Goal: Task Accomplishment & Management: Complete application form

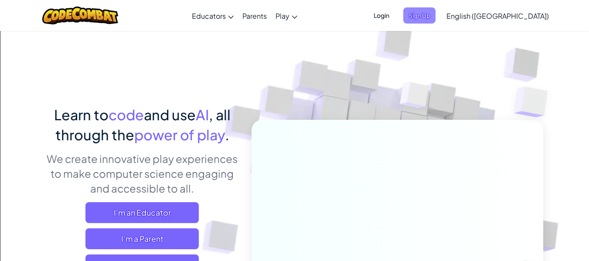
click at [436, 12] on span "Sign Up" at bounding box center [419, 15] width 32 height 16
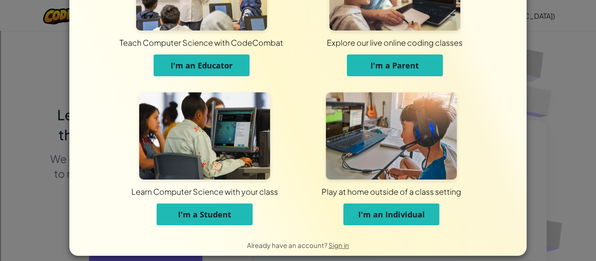
scroll to position [73, 0]
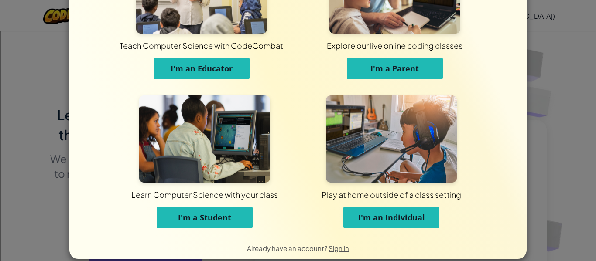
click at [353, 220] on button "I'm an Individual" at bounding box center [391, 218] width 96 height 22
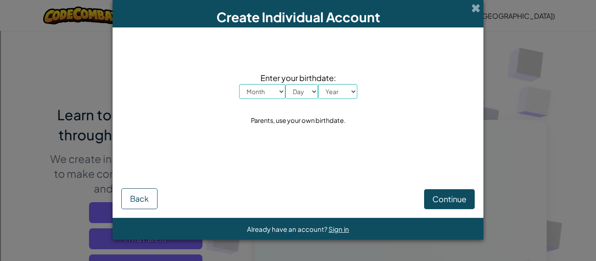
scroll to position [0, 0]
click at [242, 91] on select "Month January February March April May June July August September October Novem…" at bounding box center [262, 91] width 46 height 15
select select "4"
click at [239, 84] on select "Month January February March April May June July August September October Novem…" at bounding box center [262, 91] width 46 height 15
click at [311, 92] on select "Day 1 2 3 4 5 6 7 8 9 10 11 12 13 14 15 16 17 18 19 20 21 22 23 24 25 26 27 28 …" at bounding box center [301, 91] width 33 height 15
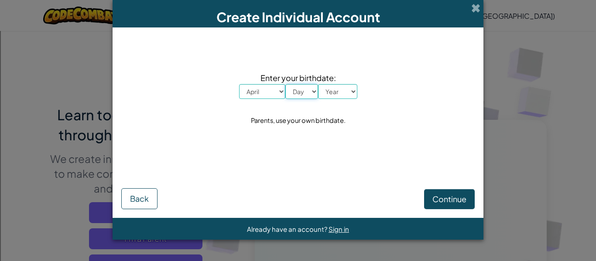
select select "5"
click at [285, 84] on select "Day 1 2 3 4 5 6 7 8 9 10 11 12 13 14 15 16 17 18 19 20 21 22 23 24 25 26 27 28 …" at bounding box center [301, 91] width 33 height 15
click at [349, 86] on select "Year 2025 2024 2023 2022 2021 2020 2019 2018 2017 2016 2015 2014 2013 2012 2011…" at bounding box center [337, 91] width 39 height 15
select select "2001"
click at [318, 84] on select "Year 2025 2024 2023 2022 2021 2020 2019 2018 2017 2016 2015 2014 2013 2012 2011…" at bounding box center [337, 91] width 39 height 15
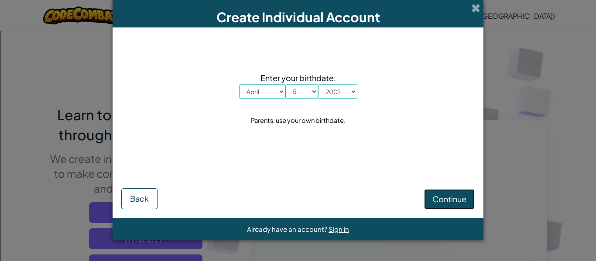
click at [459, 193] on button "Continue" at bounding box center [449, 199] width 51 height 20
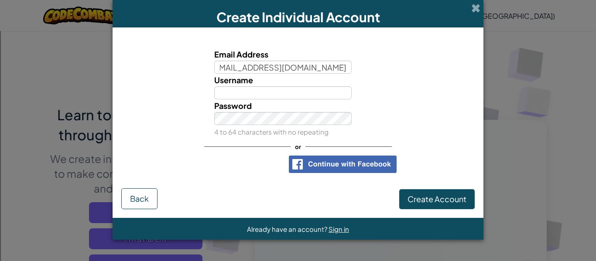
scroll to position [0, 22]
type input "40015660@students.avon-schools.org"
click at [267, 93] on input "Username" at bounding box center [283, 92] width 138 height 13
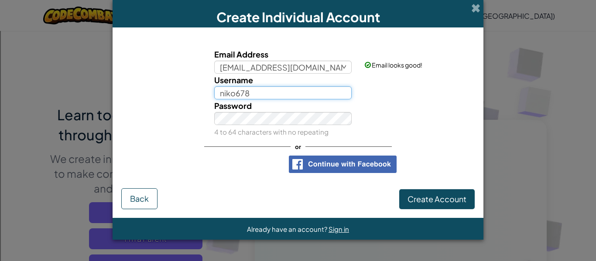
type input "niko678"
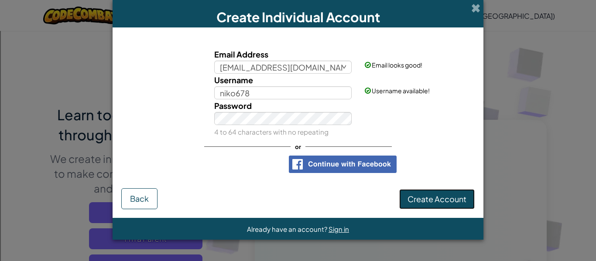
click at [463, 201] on span "Create Account" at bounding box center [436, 199] width 59 height 10
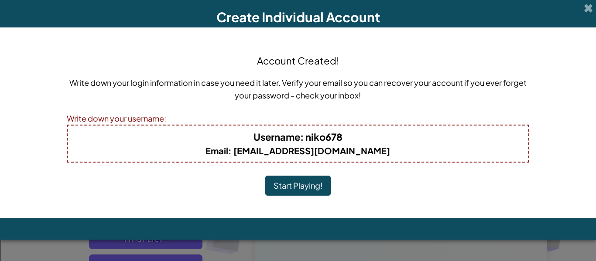
click at [291, 188] on button "Start Playing!" at bounding box center [297, 186] width 65 height 20
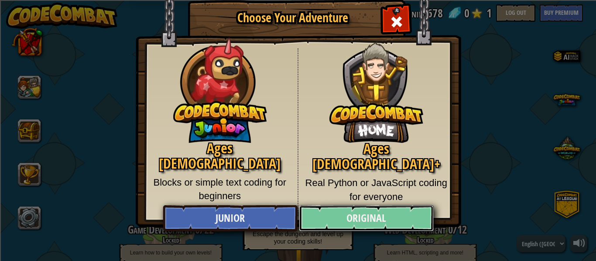
click at [348, 228] on link "Original" at bounding box center [366, 218] width 134 height 26
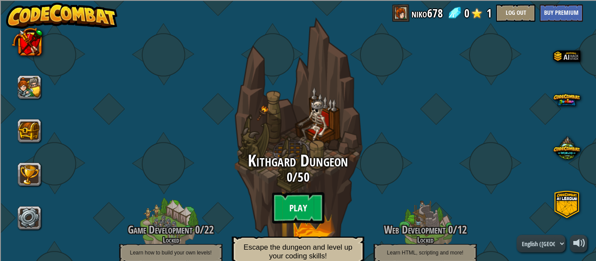
click at [292, 215] on btn "Play" at bounding box center [298, 207] width 52 height 31
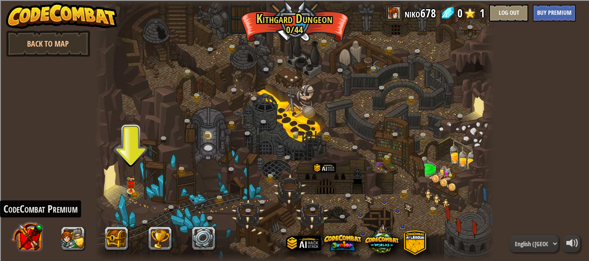
click at [27, 237] on button at bounding box center [27, 237] width 31 height 31
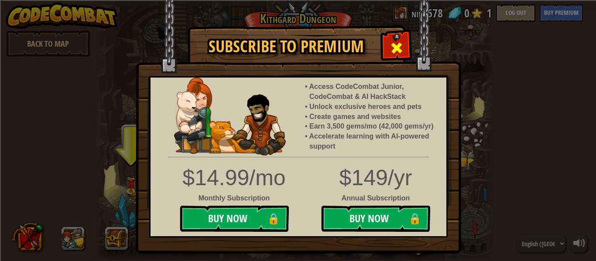
click at [393, 50] on span at bounding box center [397, 48] width 14 height 14
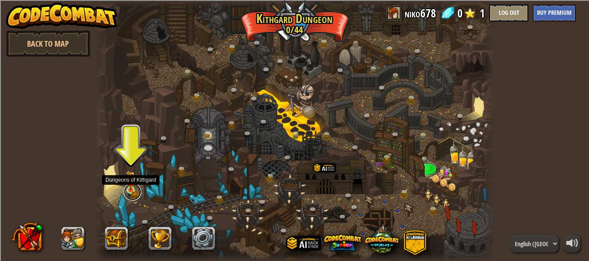
click at [136, 190] on link at bounding box center [132, 191] width 17 height 17
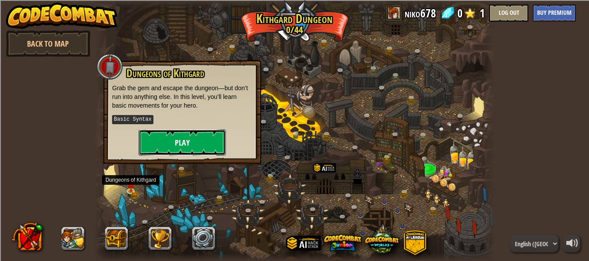
click at [204, 140] on button "Play" at bounding box center [182, 143] width 87 height 26
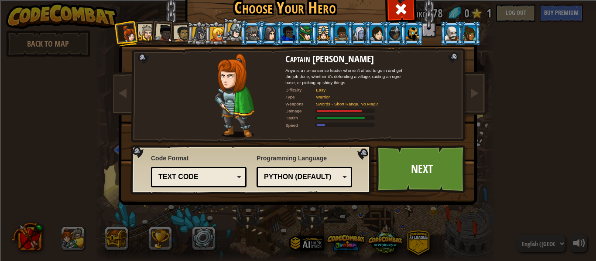
click at [228, 178] on div "Text code" at bounding box center [195, 177] width 75 height 10
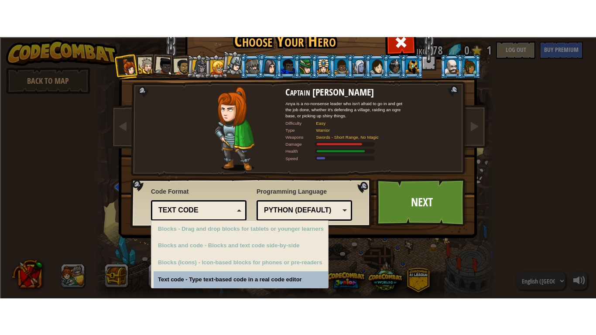
scroll to position [3, 0]
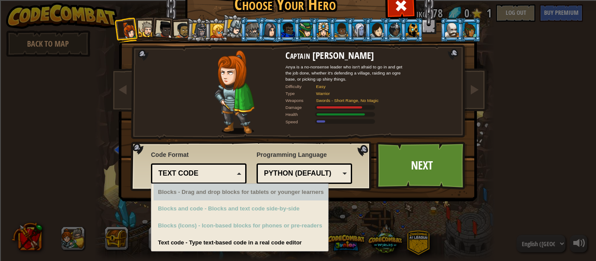
click at [212, 177] on div "Text code" at bounding box center [195, 174] width 75 height 10
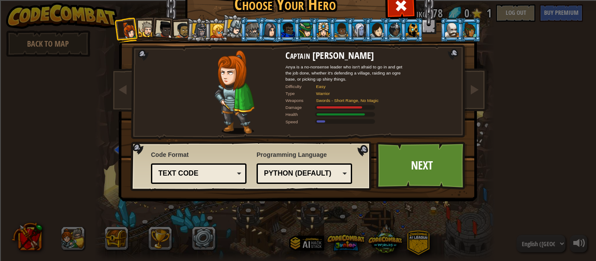
click at [321, 177] on div "Python (Default)" at bounding box center [301, 174] width 75 height 10
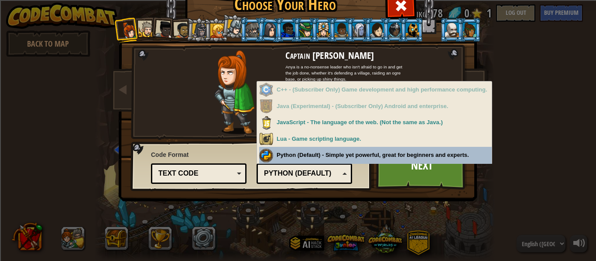
click at [336, 157] on div "Programming Language Python (Default) JavaScript Lua C++ Java (Experimental) Py…" at bounding box center [304, 166] width 96 height 36
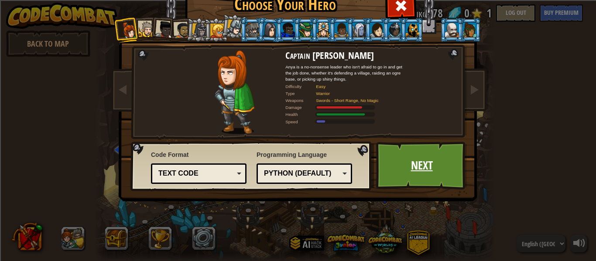
click at [396, 177] on link "Next" at bounding box center [421, 166] width 91 height 48
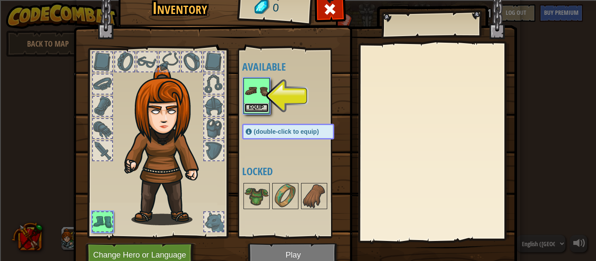
click at [255, 108] on button "Equip" at bounding box center [256, 107] width 24 height 9
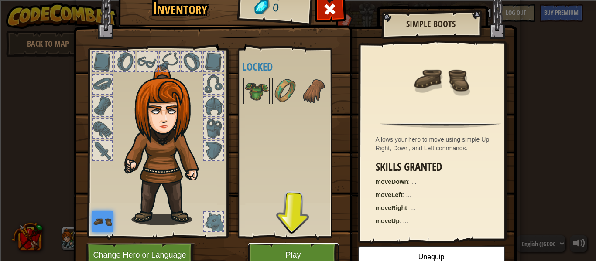
click at [301, 246] on button "Play" at bounding box center [293, 255] width 91 height 24
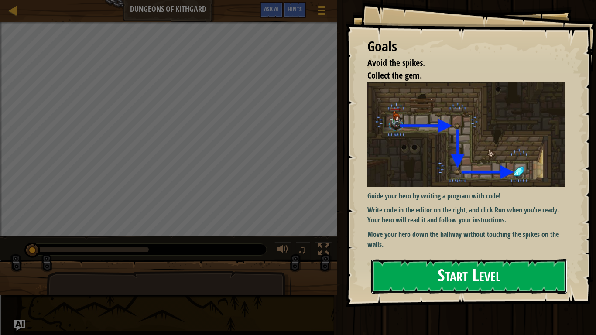
click at [441, 261] on button "Start Level" at bounding box center [469, 276] width 196 height 34
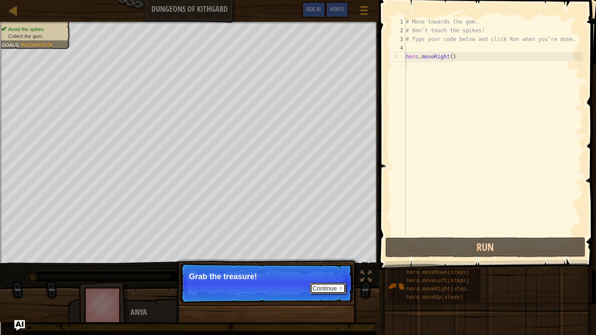
click at [328, 261] on button "Continue" at bounding box center [328, 288] width 36 height 11
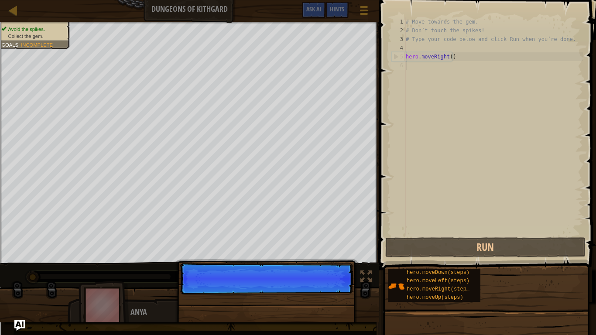
scroll to position [4, 0]
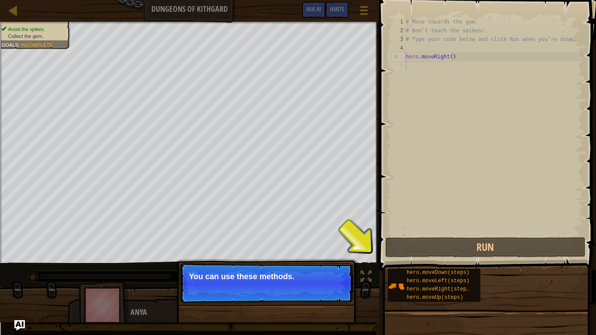
click at [325, 261] on button "Continue" at bounding box center [328, 288] width 36 height 11
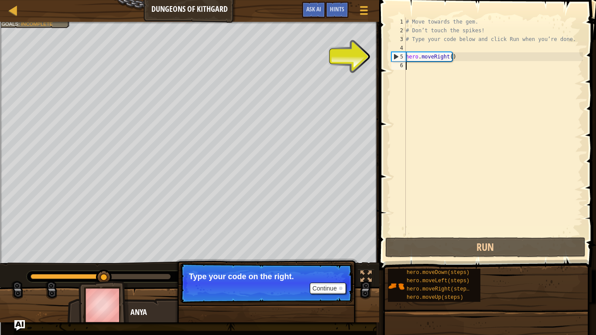
click at [419, 69] on div "# Move towards the gem. # Don’t touch the spikes! # Type your code below and cl…" at bounding box center [493, 135] width 179 height 236
click at [411, 70] on div "# Move towards the gem. # Don’t touch the spikes! # Type your code below and cl…" at bounding box center [493, 135] width 179 height 236
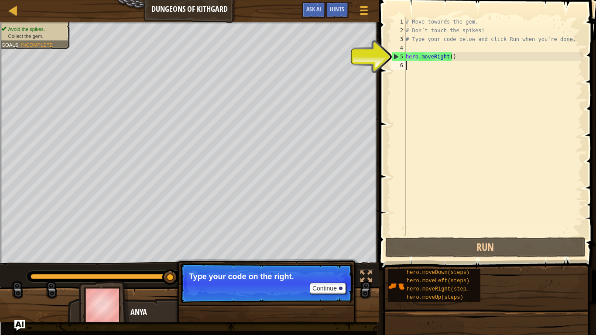
click at [427, 59] on div "# Move towards the gem. # Don’t touch the spikes! # Type your code below and cl…" at bounding box center [493, 135] width 179 height 236
type textarea "hero.moveRight()"
click at [329, 261] on button "Continue" at bounding box center [328, 288] width 36 height 11
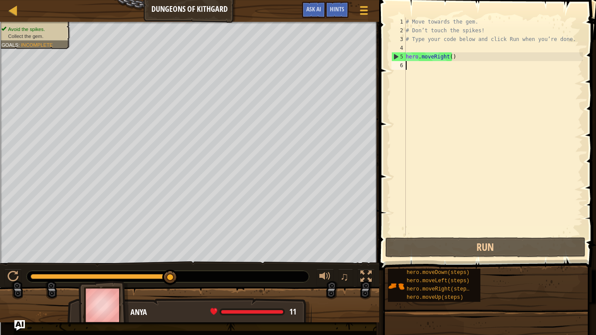
click at [433, 71] on div "# Move towards the gem. # Don’t touch the spikes! # Type your code below and cl…" at bounding box center [493, 135] width 179 height 236
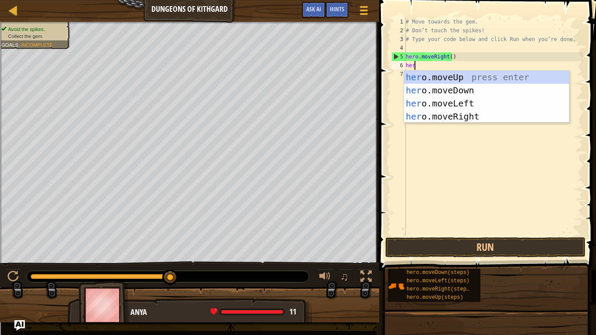
scroll to position [4, 0]
type textarea "hero.m"
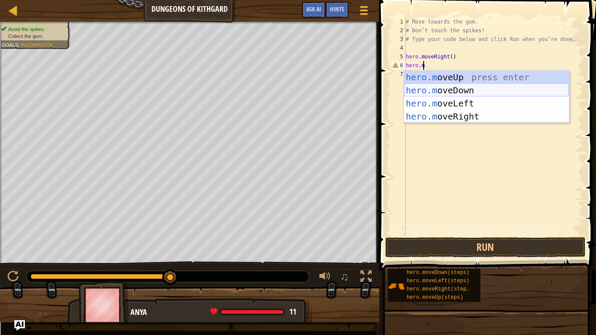
click at [471, 92] on div "hero.m oveUp press enter hero.m oveDown press enter hero.m oveLeft press enter …" at bounding box center [486, 110] width 165 height 79
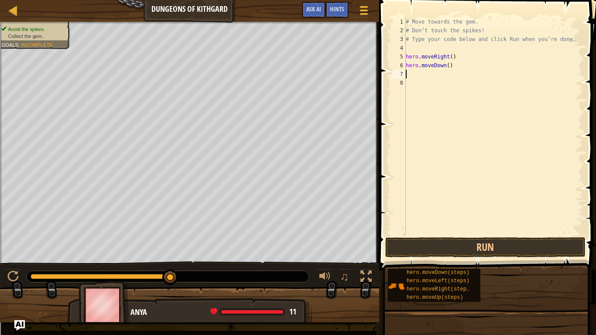
scroll to position [4, 0]
click at [416, 74] on div "# Move towards the gem. # Don’t touch the spikes! # Type your code below and cl…" at bounding box center [493, 135] width 179 height 236
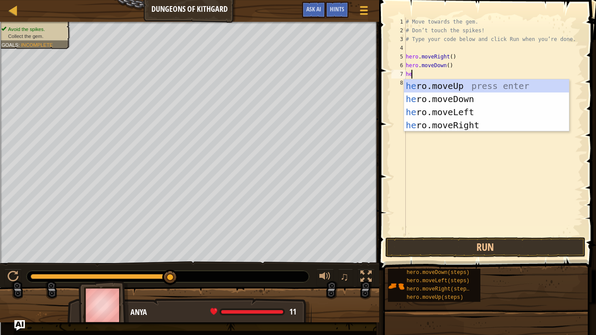
type textarea "her"
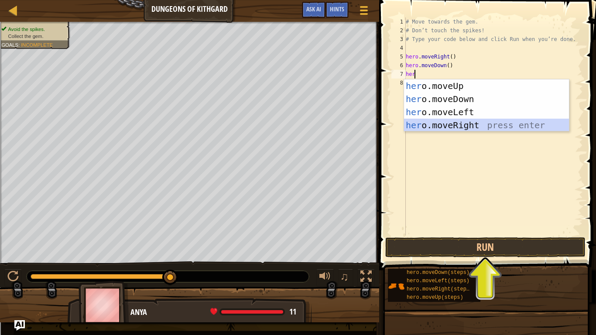
click at [458, 124] on div "her o.moveUp press enter her o.moveDown press enter her o.moveLeft press enter …" at bounding box center [486, 118] width 165 height 79
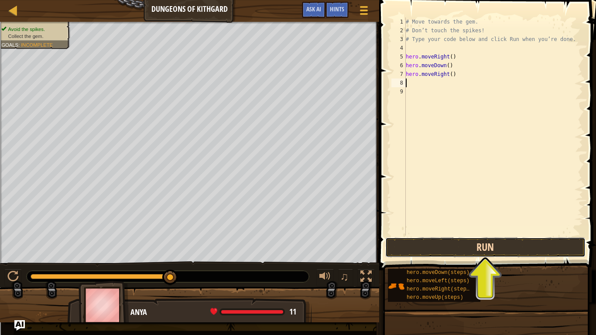
click at [460, 241] on button "Run" at bounding box center [485, 247] width 200 height 20
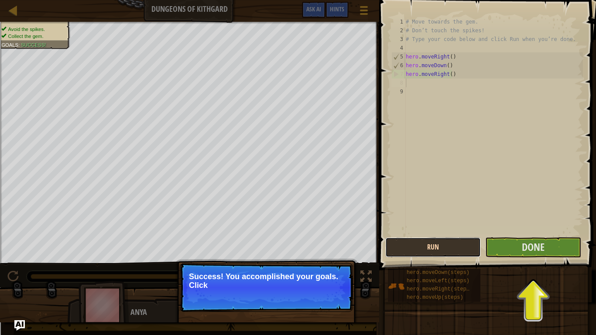
click at [460, 241] on button "Run" at bounding box center [433, 247] width 96 height 20
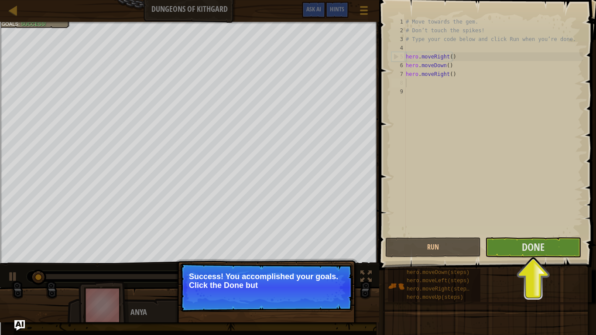
click at [525, 261] on div "hero.moveDown(steps) hero.moveLeft(steps) hero.moveRight(steps) hero.moveUp(ste…" at bounding box center [488, 285] width 202 height 34
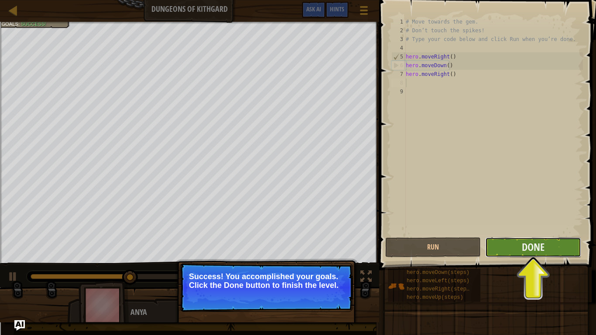
click at [507, 252] on button "Done" at bounding box center [533, 247] width 96 height 20
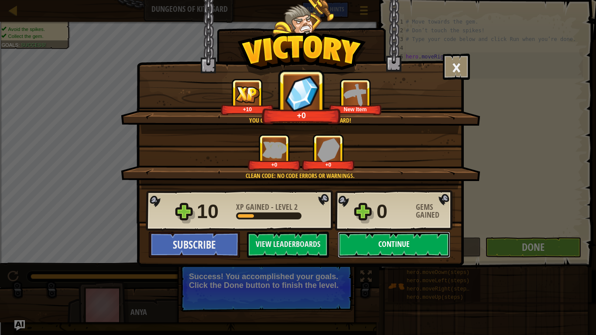
click at [402, 243] on button "Continue" at bounding box center [394, 245] width 113 height 26
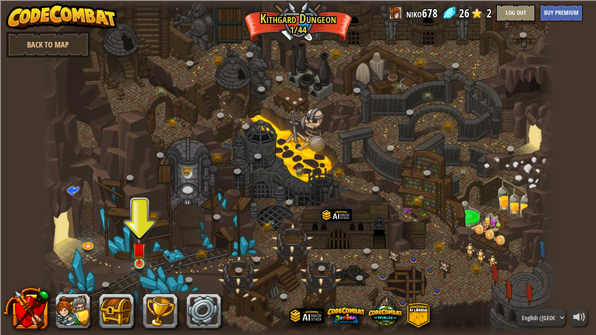
click at [134, 261] on div at bounding box center [139, 264] width 10 height 10
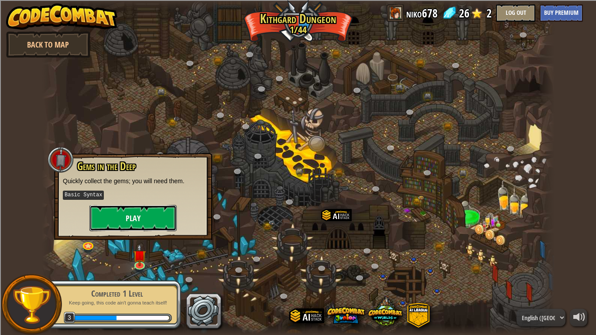
click at [109, 229] on button "Play" at bounding box center [132, 218] width 87 height 26
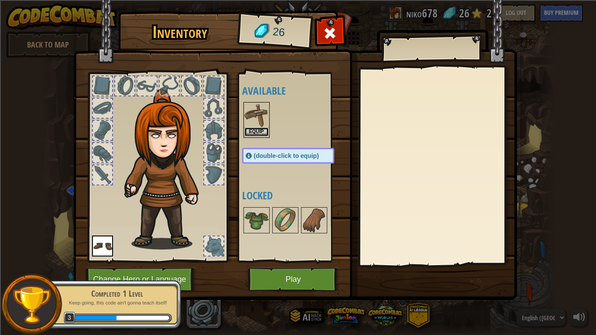
click at [250, 132] on button "Equip" at bounding box center [256, 131] width 24 height 9
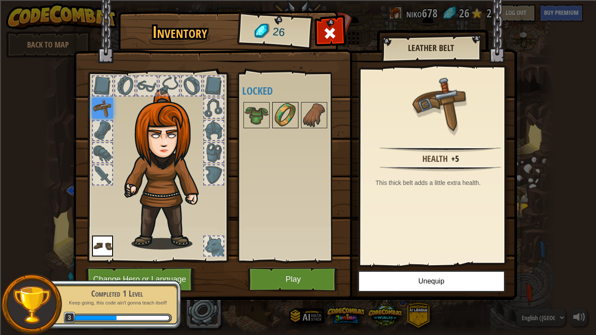
click at [280, 110] on img at bounding box center [285, 115] width 24 height 24
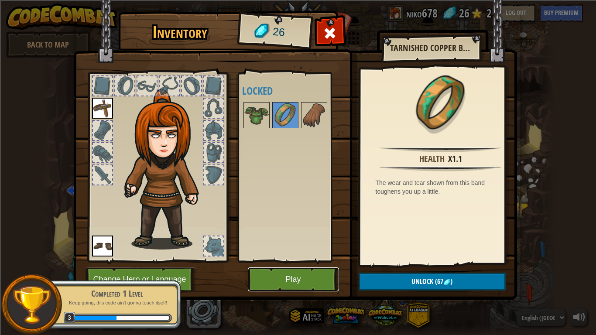
click at [285, 261] on button "Play" at bounding box center [293, 279] width 91 height 24
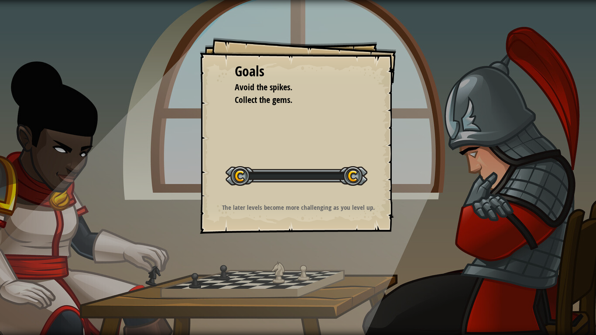
click at [298, 246] on div "Goals Avoid the spikes. Collect the gems. Start Level Error loading from server…" at bounding box center [298, 167] width 596 height 335
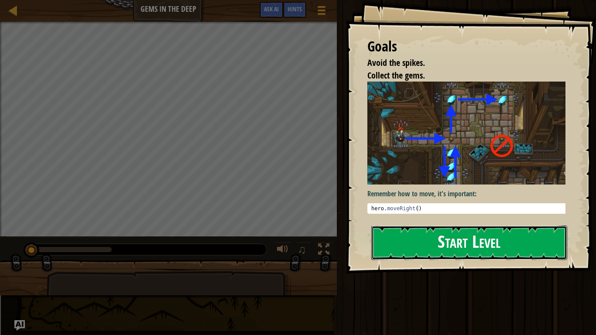
click at [468, 243] on button "Start Level" at bounding box center [469, 243] width 196 height 34
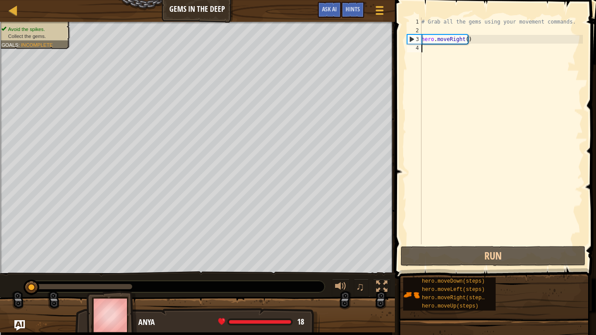
click at [441, 54] on div "# Grab all the gems using your movement commands. hero . moveRight ( )" at bounding box center [501, 139] width 163 height 244
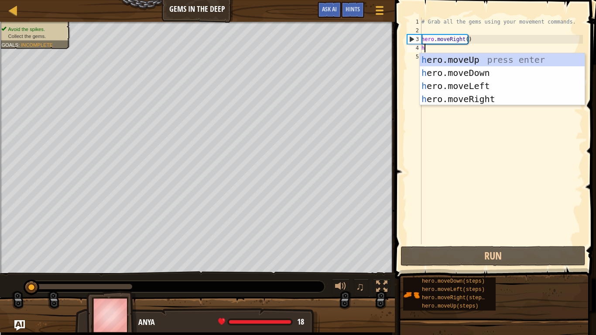
scroll to position [4, 0]
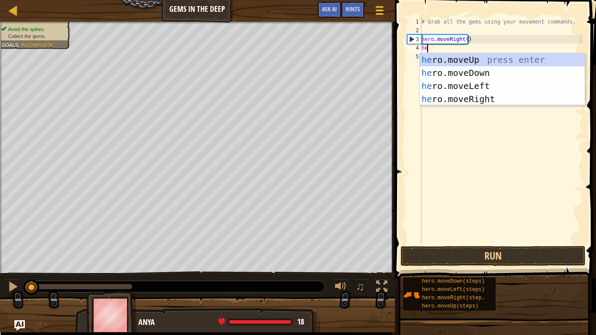
type textarea "her"
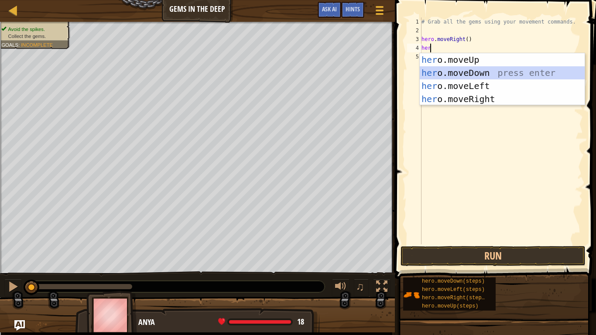
click at [457, 71] on div "her o.moveUp press enter her o.moveDown press enter her o.moveLeft press enter …" at bounding box center [502, 92] width 165 height 79
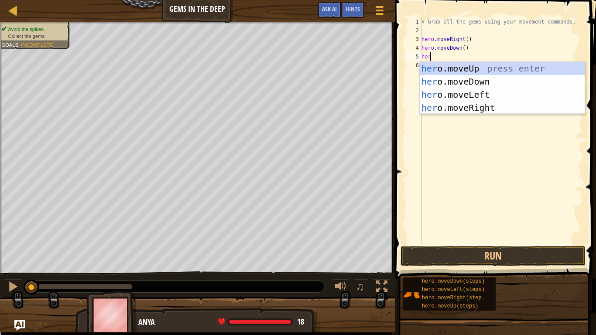
type textarea "hero"
click at [517, 68] on div "hero .moveUp press enter hero .moveDown press enter hero .moveLeft press enter …" at bounding box center [502, 101] width 165 height 79
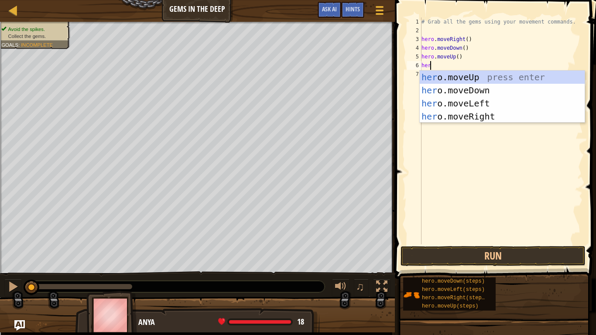
type textarea "hero"
click at [502, 114] on div "hero .moveUp press enter hero .moveDown press enter hero .moveLeft press enter …" at bounding box center [502, 110] width 165 height 79
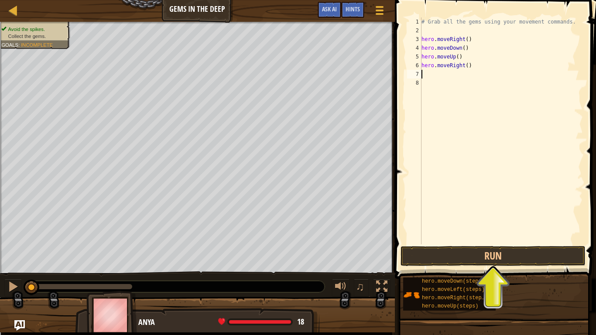
scroll to position [4, 0]
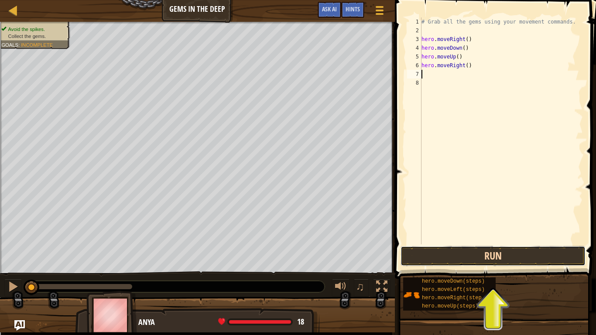
click at [488, 254] on button "Run" at bounding box center [492, 256] width 185 height 20
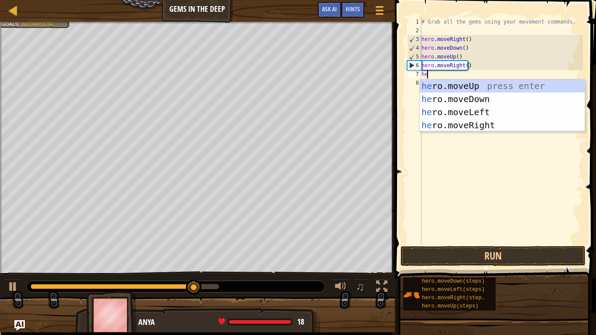
type textarea "her"
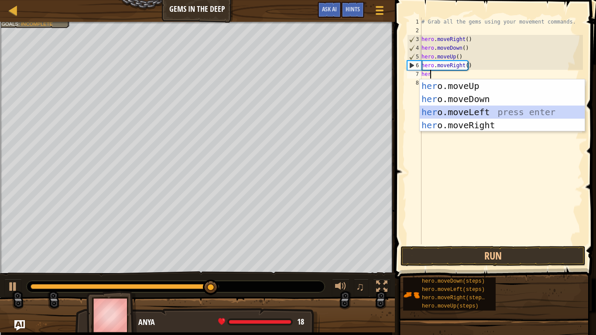
click at [467, 113] on div "her o.moveUp press enter her o.moveDown press enter her o.moveLeft press enter …" at bounding box center [502, 118] width 165 height 79
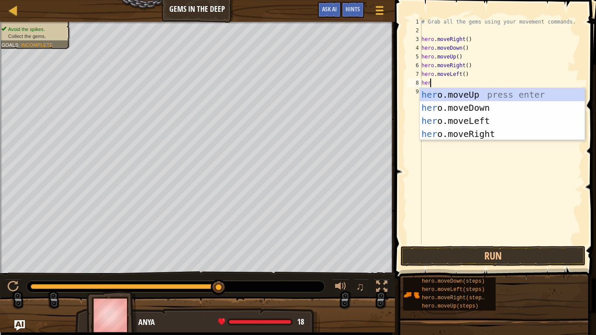
type textarea "hero"
click at [491, 98] on div "hero .moveUp press enter hero .moveDown press enter hero .moveLeft press enter …" at bounding box center [502, 127] width 165 height 79
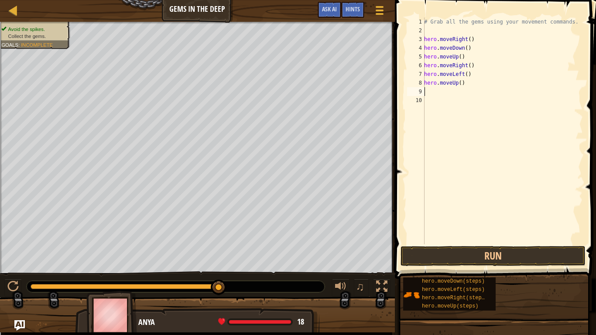
scroll to position [4, 0]
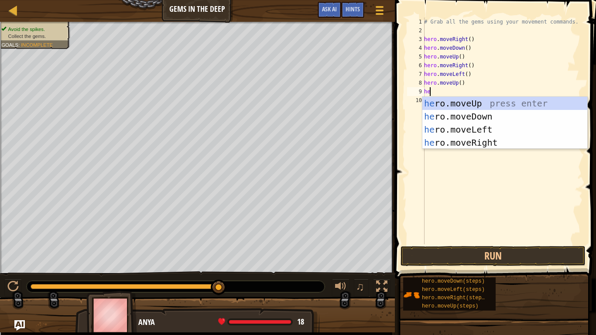
type textarea "her"
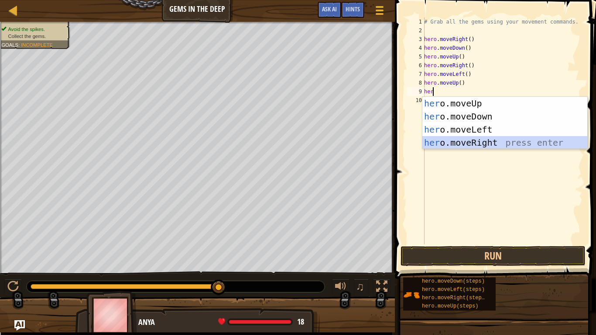
click at [495, 141] on div "her o.moveUp press enter her o.moveDown press enter her o.moveLeft press enter …" at bounding box center [504, 136] width 165 height 79
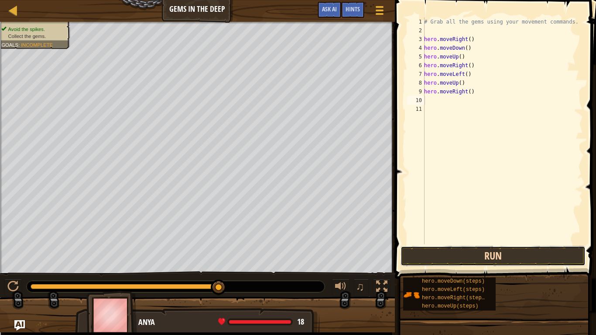
click at [501, 257] on button "Run" at bounding box center [492, 256] width 185 height 20
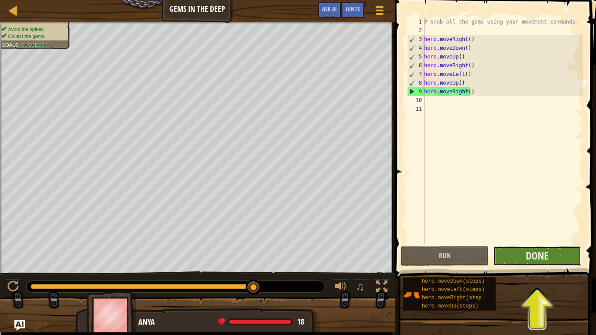
click at [502, 254] on button "Done" at bounding box center [537, 256] width 88 height 20
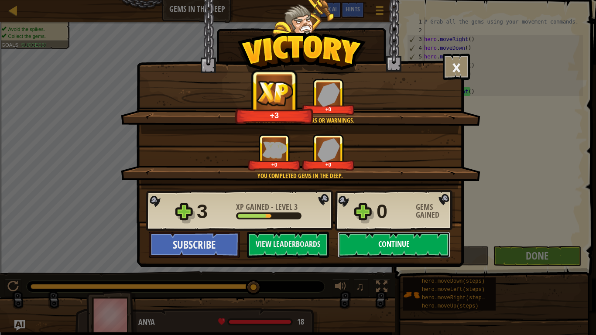
click at [391, 246] on button "Continue" at bounding box center [394, 245] width 113 height 26
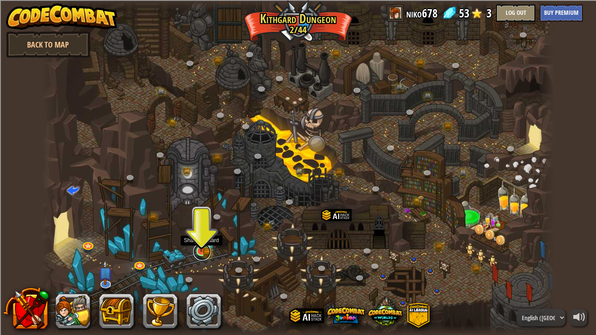
click at [197, 253] on link at bounding box center [201, 251] width 17 height 17
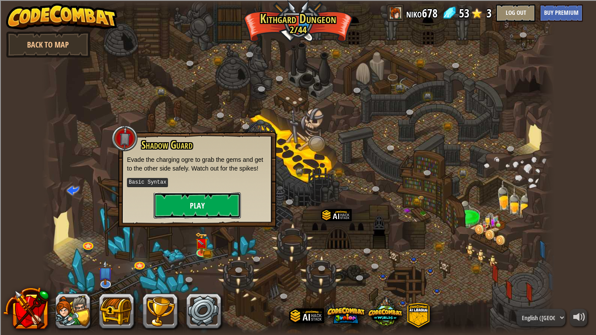
click at [188, 193] on button "Play" at bounding box center [197, 205] width 87 height 26
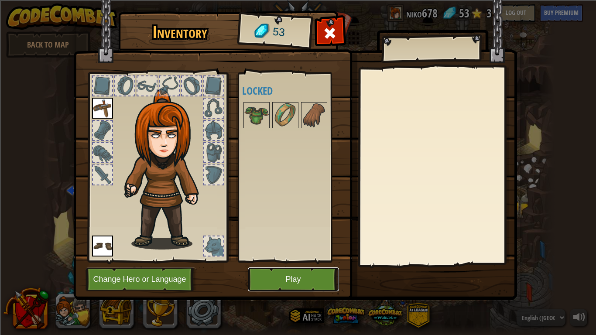
click at [298, 261] on button "Play" at bounding box center [293, 279] width 91 height 24
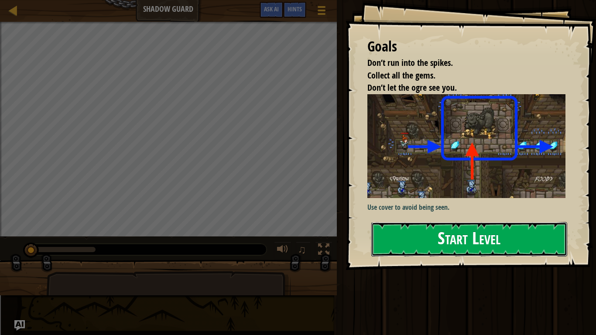
click at [479, 250] on button "Start Level" at bounding box center [469, 239] width 196 height 34
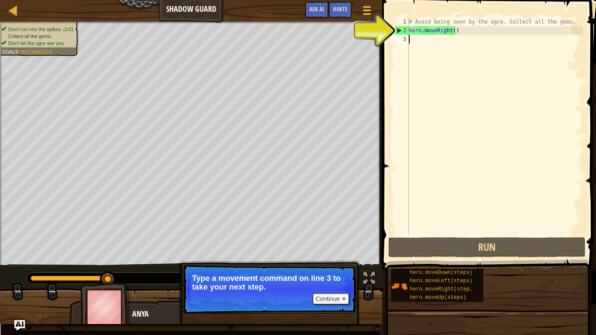
scroll to position [4, 0]
type textarea "HE"
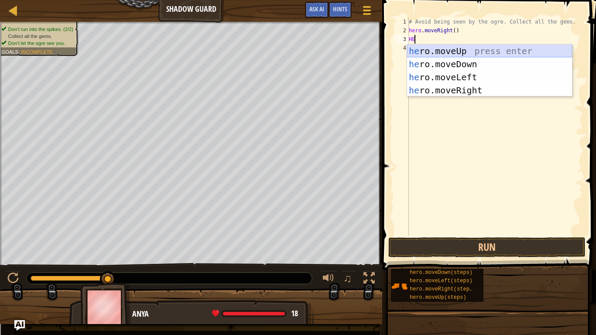
click at [439, 51] on div "he ro.moveUp press enter he ro.moveDown press enter he ro.moveLeft press enter …" at bounding box center [489, 83] width 165 height 79
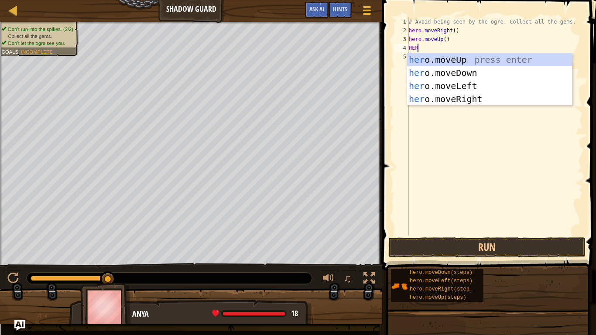
scroll to position [4, 0]
type textarea "HERO"
click at [461, 100] on div "hero .moveUp press enter hero .moveDown press enter hero .moveLeft press enter …" at bounding box center [489, 92] width 165 height 79
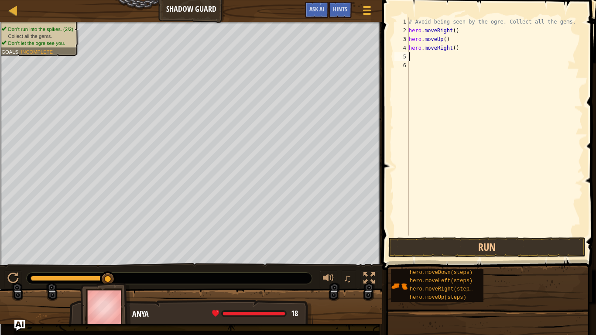
scroll to position [4, 0]
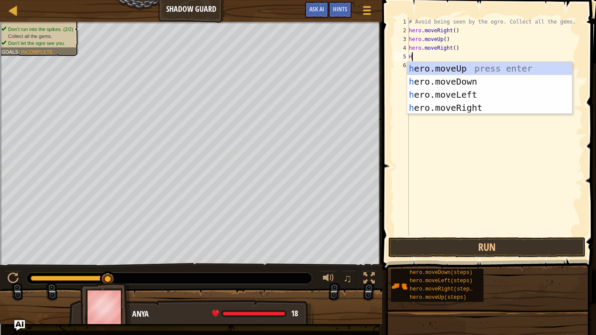
type textarea "HE"
click at [475, 85] on div "he ro.moveUp press enter he ro.moveDown press enter he ro.moveLeft press enter …" at bounding box center [489, 101] width 165 height 79
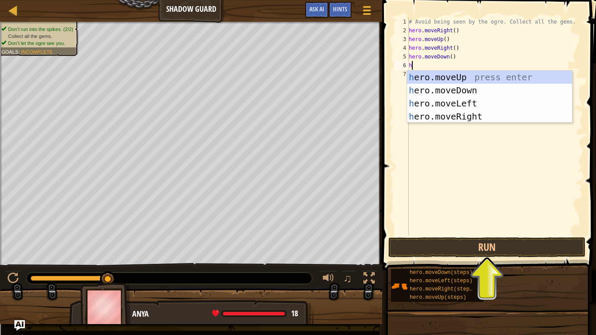
type textarea "he"
click at [466, 115] on div "he ro.moveUp press enter he ro.moveDown press enter he ro.moveLeft press enter …" at bounding box center [489, 110] width 165 height 79
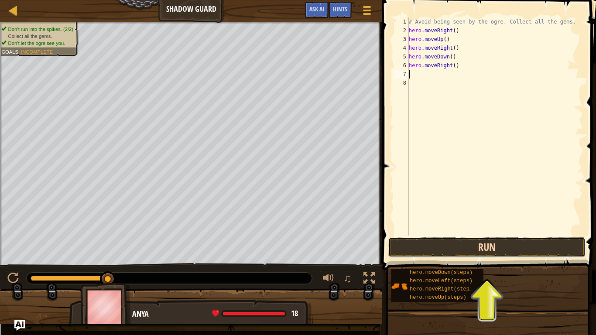
click at [493, 242] on button "Run" at bounding box center [486, 247] width 197 height 20
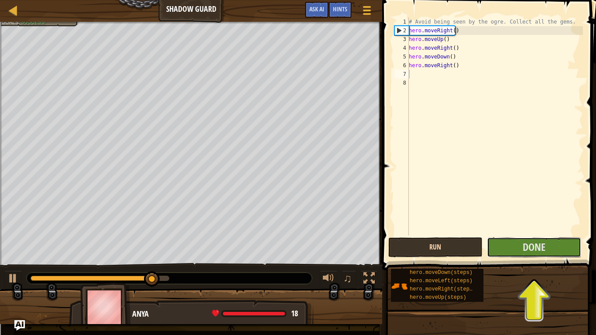
click at [493, 242] on button "Done" at bounding box center [534, 247] width 94 height 20
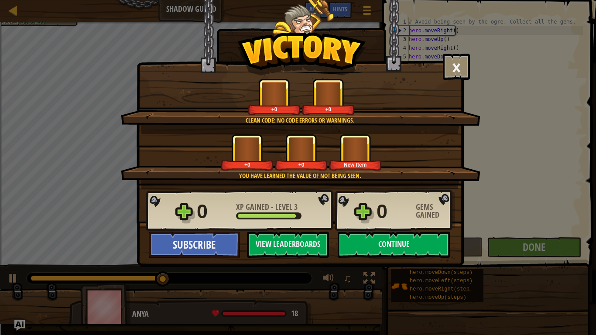
click at [384, 261] on div "× Nicely done. You finished undetected. Keep going—there will come a time when …" at bounding box center [300, 133] width 327 height 267
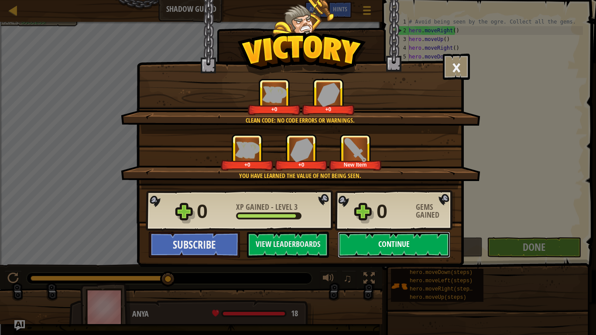
click at [381, 255] on button "Continue" at bounding box center [394, 245] width 113 height 26
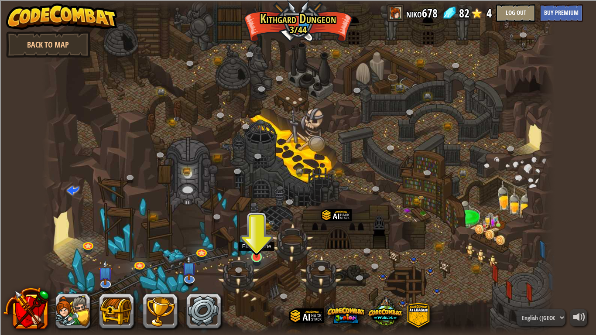
click at [252, 253] on img at bounding box center [256, 243] width 13 height 30
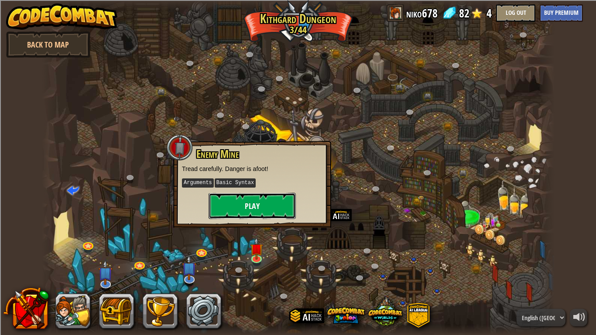
click at [225, 202] on button "Play" at bounding box center [251, 206] width 87 height 26
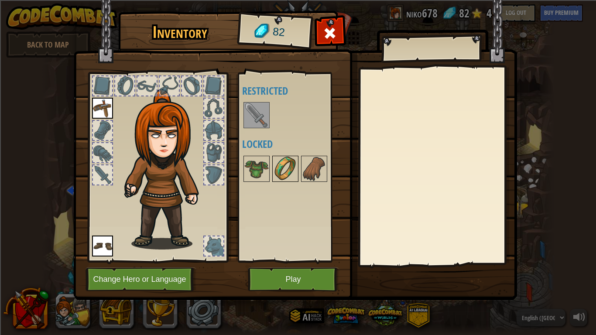
click at [278, 165] on img at bounding box center [285, 169] width 24 height 24
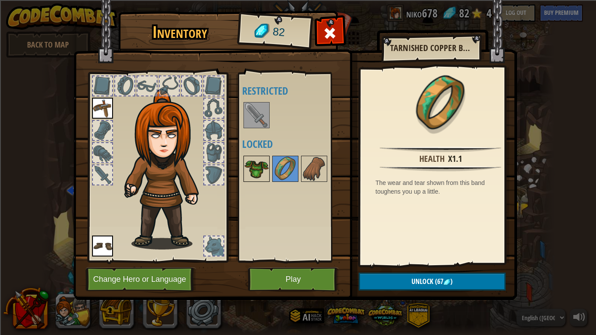
click at [261, 165] on img at bounding box center [256, 169] width 24 height 24
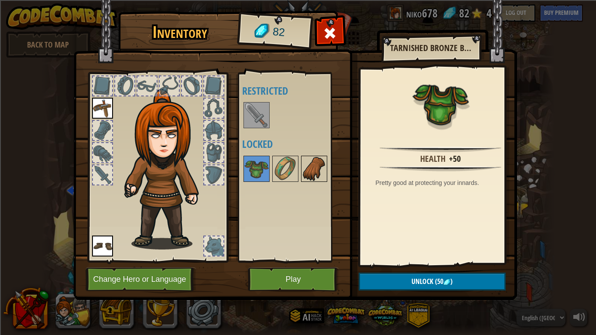
click at [318, 165] on img at bounding box center [314, 169] width 24 height 24
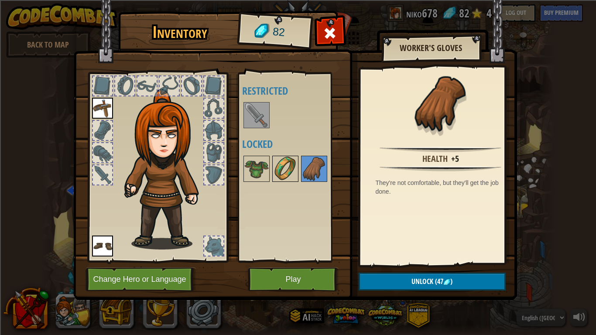
click at [297, 164] on img at bounding box center [285, 169] width 24 height 24
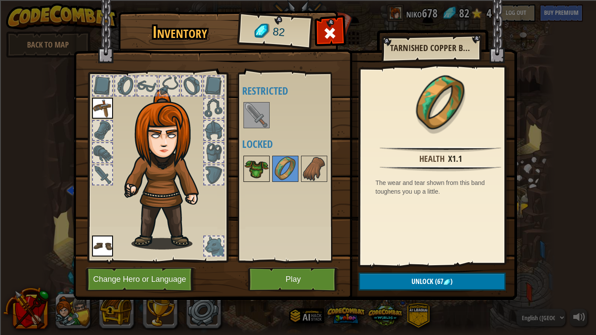
click at [260, 165] on img at bounding box center [256, 169] width 24 height 24
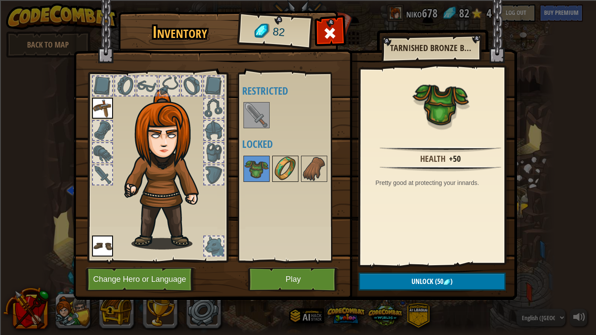
click at [297, 166] on div at bounding box center [285, 169] width 26 height 26
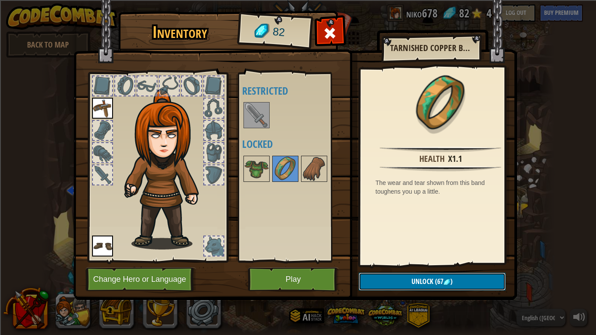
click at [415, 261] on span "Unlock" at bounding box center [422, 282] width 22 height 10
click at [408, 261] on button "Confirm" at bounding box center [432, 282] width 147 height 18
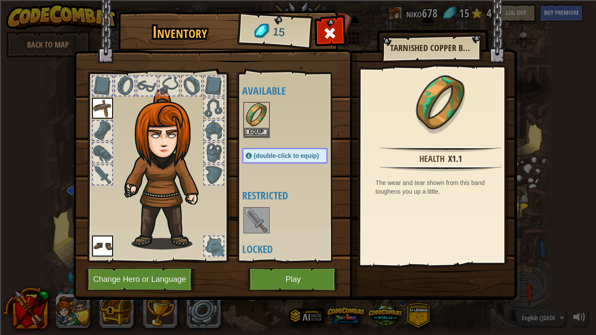
click at [344, 34] on img at bounding box center [295, 141] width 444 height 317
click at [335, 36] on span at bounding box center [330, 33] width 14 height 14
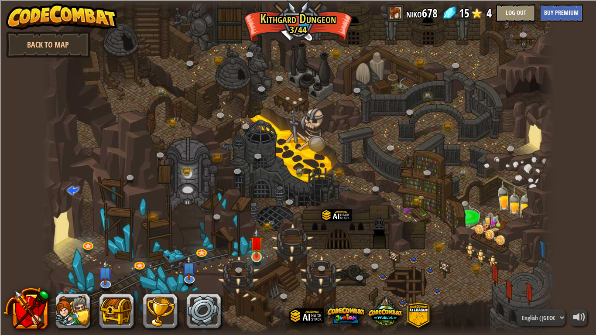
click at [259, 254] on img at bounding box center [256, 243] width 13 height 30
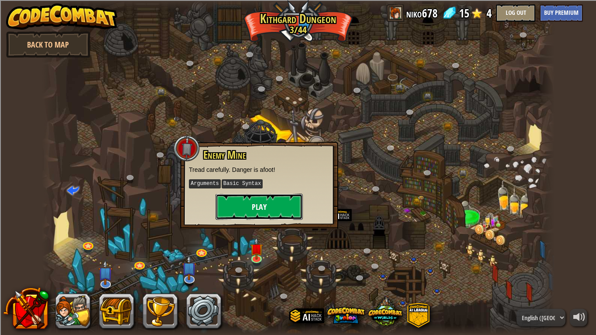
click at [275, 207] on button "Play" at bounding box center [258, 207] width 87 height 26
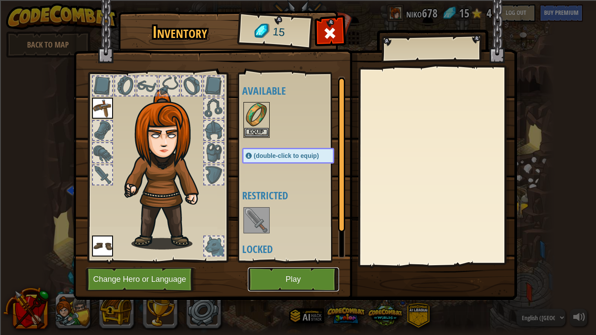
click at [309, 261] on button "Play" at bounding box center [293, 279] width 91 height 24
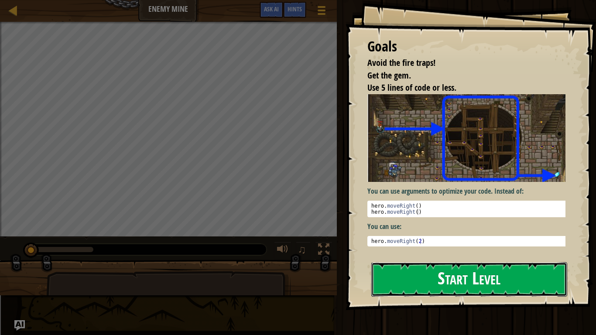
click at [425, 261] on button "Start Level" at bounding box center [469, 279] width 196 height 34
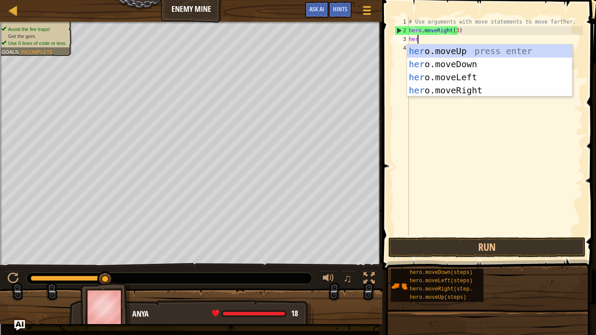
scroll to position [4, 0]
type textarea "hero"
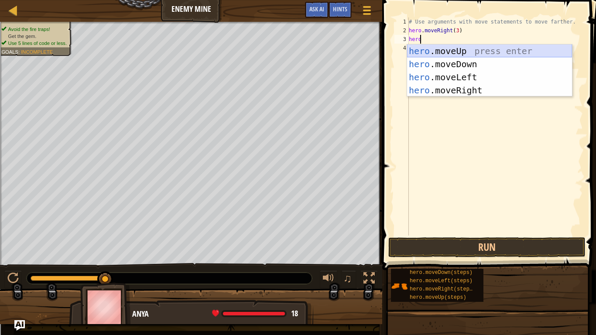
click at [418, 46] on div "hero .moveUp press enter hero .moveDown press enter hero .moveLeft press enter …" at bounding box center [489, 83] width 165 height 79
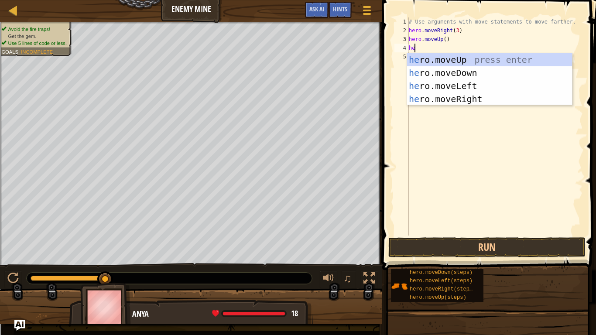
type textarea "hero"
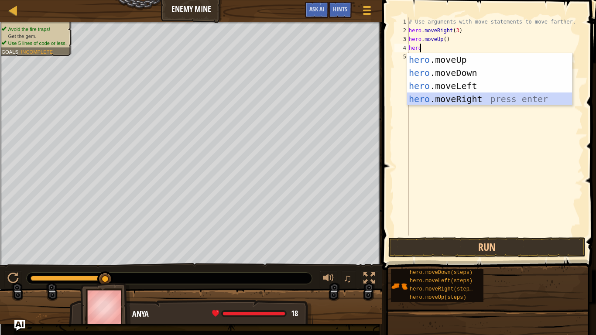
click at [456, 100] on div "hero .moveUp press enter hero .moveDown press enter hero .moveLeft press enter …" at bounding box center [489, 92] width 165 height 79
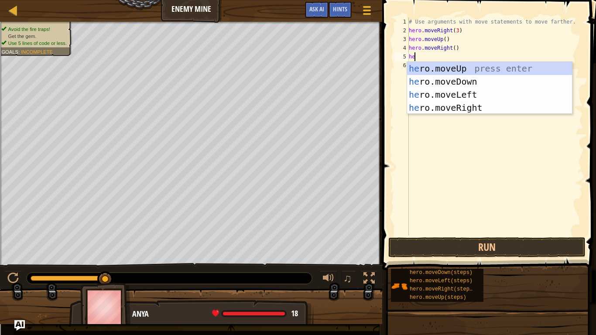
type textarea "hero"
click at [482, 82] on div "hero .moveUp press enter hero .moveDown press enter hero .moveLeft press enter …" at bounding box center [489, 101] width 165 height 79
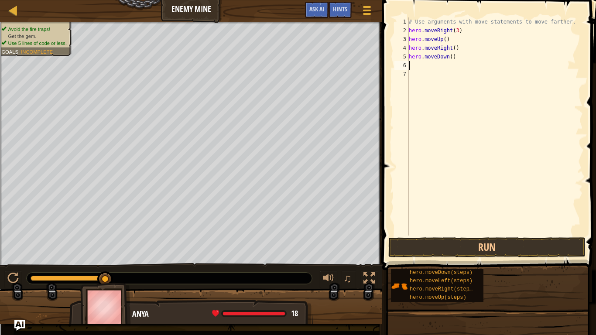
scroll to position [4, 0]
click at [448, 58] on div "# Use arguments with move statements to move farther. hero . moveRight ( 3 ) he…" at bounding box center [495, 135] width 176 height 236
type textarea "hero.moveDown(3)"
click at [418, 67] on div "# Use arguments with move statements to move farther. hero . moveRight ( 3 ) he…" at bounding box center [495, 135] width 176 height 236
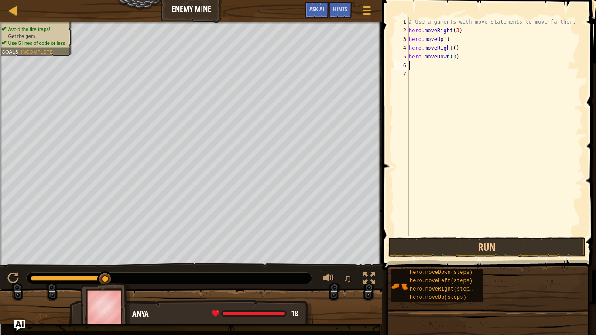
scroll to position [4, 0]
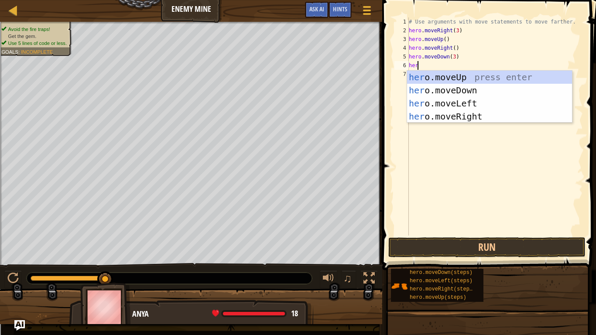
type textarea "hero"
click at [456, 117] on div "hero .moveUp press enter hero .moveDown press enter hero .moveLeft press enter …" at bounding box center [489, 110] width 165 height 79
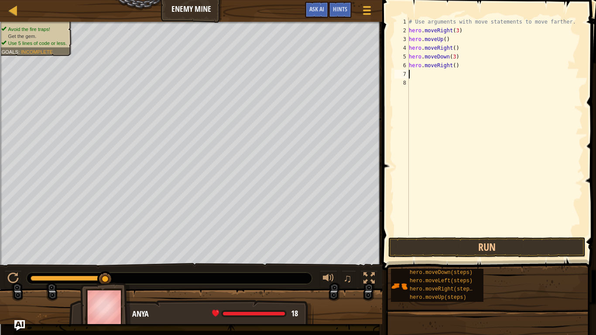
click at [453, 66] on div "# Use arguments with move statements to move farther. hero . moveRight ( 3 ) he…" at bounding box center [495, 135] width 176 height 236
type textarea "hero.moveRight(2)"
click at [489, 249] on button "Run" at bounding box center [486, 247] width 197 height 20
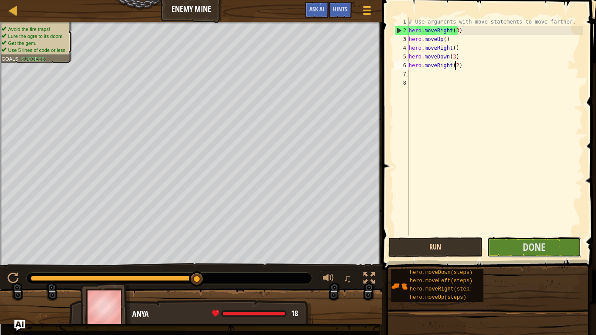
click at [489, 249] on button "Done" at bounding box center [534, 247] width 94 height 20
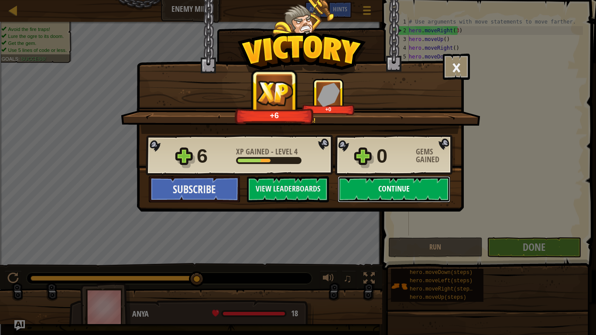
click at [365, 191] on button "Continue" at bounding box center [394, 189] width 113 height 26
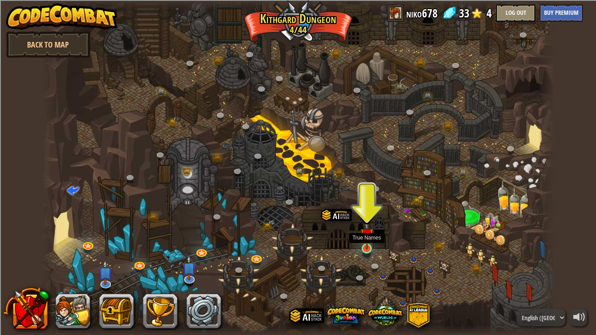
click at [362, 247] on img at bounding box center [366, 235] width 13 height 30
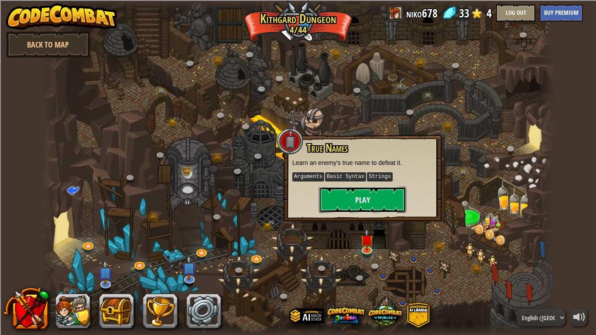
click at [350, 204] on button "Play" at bounding box center [362, 200] width 87 height 26
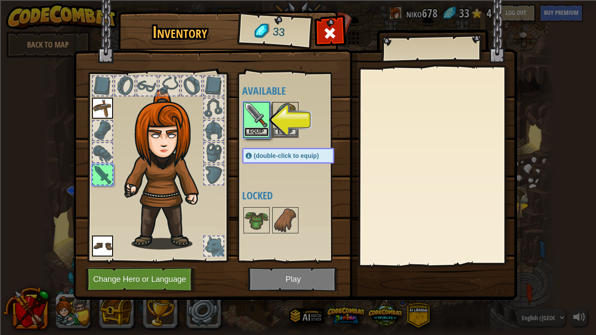
click at [260, 130] on button "Equip" at bounding box center [256, 131] width 24 height 9
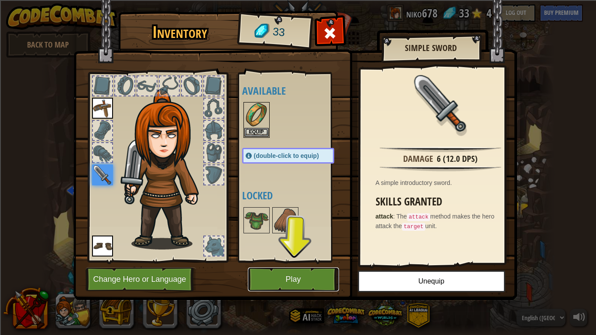
drag, startPoint x: 314, startPoint y: 280, endPoint x: 256, endPoint y: 164, distance: 129.3
click at [256, 164] on div "Inventory 33 Available Equip Equip Equip Equip (double-click to equip) Locked S…" at bounding box center [298, 157] width 444 height 288
click at [252, 132] on button "Equip" at bounding box center [256, 131] width 24 height 9
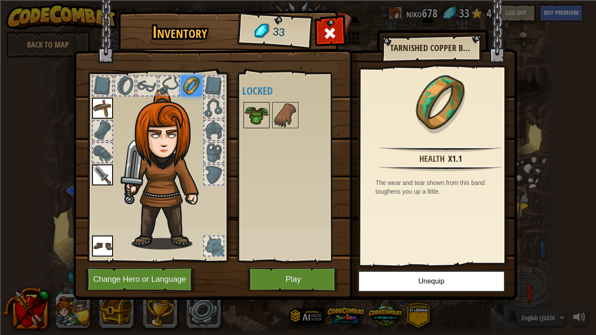
click at [258, 116] on img at bounding box center [256, 115] width 24 height 24
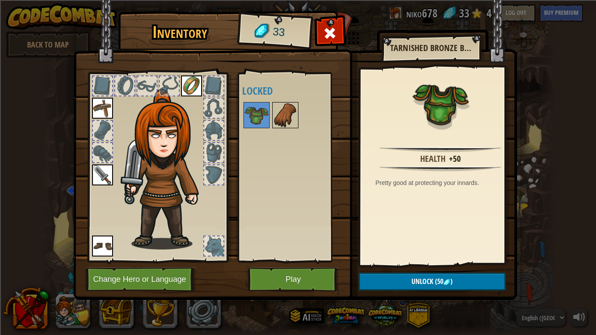
click at [279, 115] on img at bounding box center [285, 115] width 24 height 24
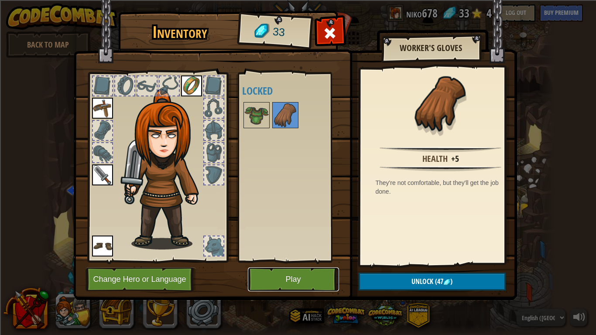
click at [295, 261] on button "Play" at bounding box center [293, 279] width 91 height 24
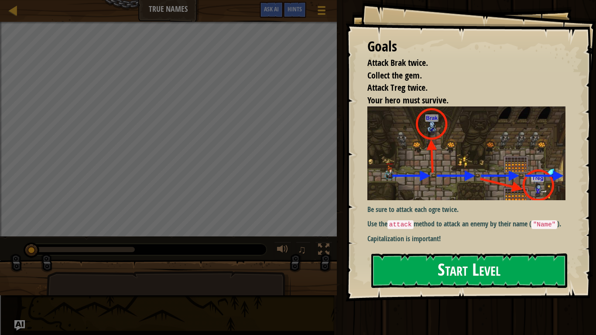
click at [433, 178] on img at bounding box center [469, 153] width 205 height 94
click at [426, 261] on button "Start Level" at bounding box center [469, 270] width 196 height 34
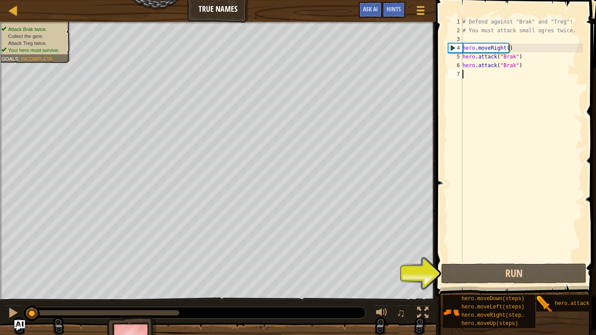
scroll to position [4, 0]
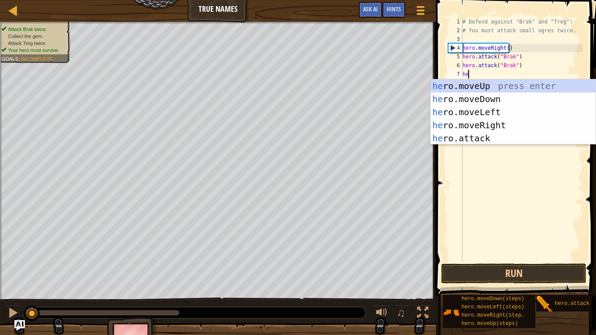
type textarea "hero"
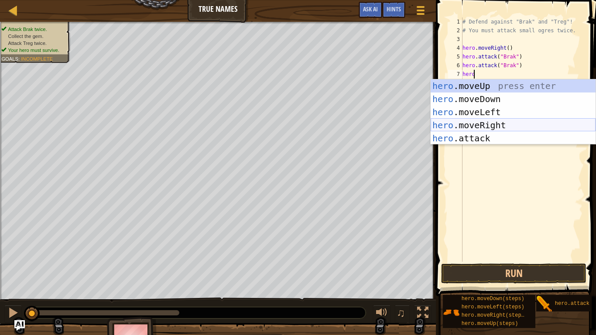
click at [466, 124] on div "hero .moveUp press enter hero .moveDown press enter hero .moveLeft press enter …" at bounding box center [513, 125] width 165 height 92
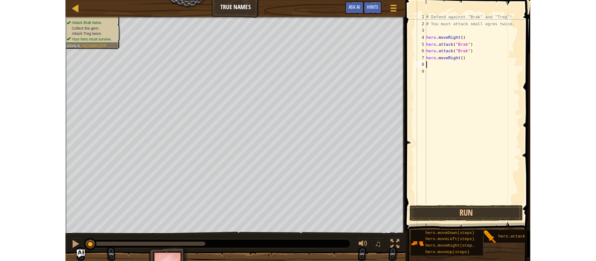
scroll to position [4, 0]
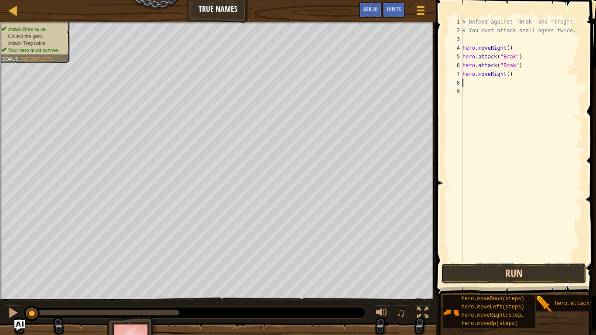
click at [513, 261] on button "Run" at bounding box center [513, 273] width 145 height 20
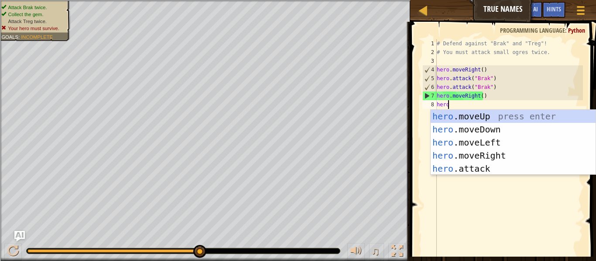
scroll to position [4, 0]
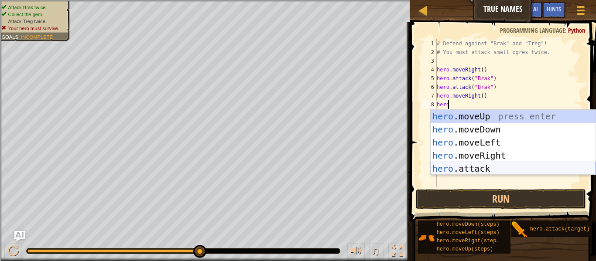
click at [495, 171] on div "hero .moveUp press enter hero .moveDown press enter hero .moveLeft press enter …" at bounding box center [513, 156] width 165 height 92
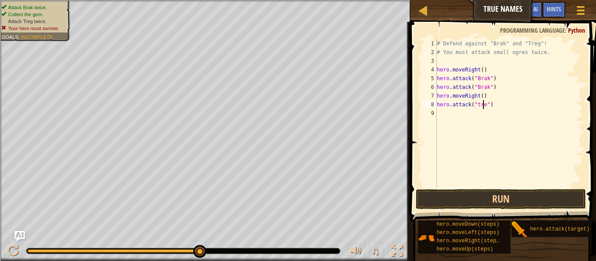
type textarea "hero.attack("treg")"
drag, startPoint x: 437, startPoint y: 105, endPoint x: 495, endPoint y: 107, distance: 58.9
click at [495, 107] on div "# Defend against "Brak" and "Treg"! # You must attack small ogres twice. hero .…" at bounding box center [509, 122] width 148 height 166
click at [465, 113] on div "# Defend against "Brak" and "Treg"! # You must attack small ogres twice. hero .…" at bounding box center [509, 122] width 148 height 166
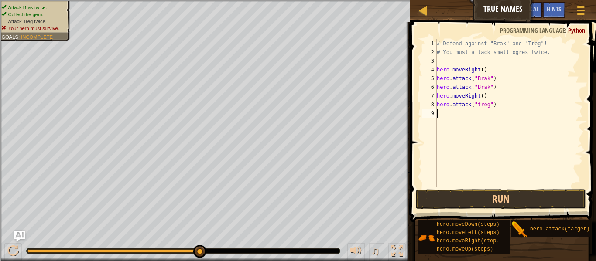
scroll to position [4, 0]
paste textarea "hero.attack("treg")"
type textarea "hero.attack("treg")"
click at [527, 110] on div "# Defend against "Brak" and "Treg"! # You must attack small ogres twice. hero .…" at bounding box center [509, 122] width 145 height 166
click at [459, 130] on div "# Defend against "Brak" and "Treg"! # You must attack small ogres twice. hero .…" at bounding box center [509, 122] width 145 height 166
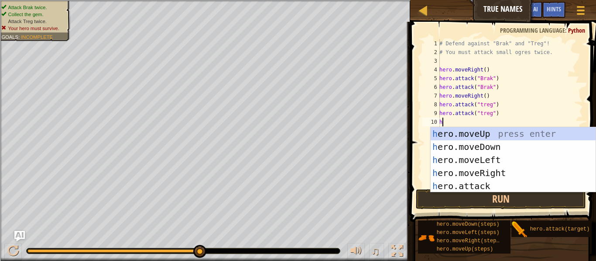
type textarea "he"
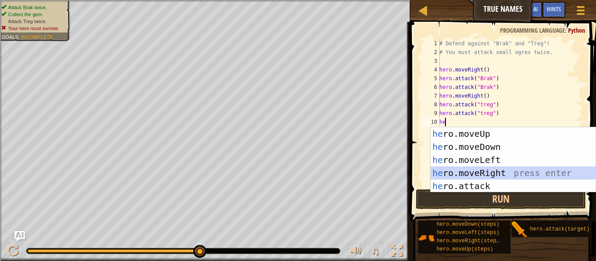
click at [505, 175] on div "he ro.moveUp press enter he ro.moveDown press enter he ro.moveLeft press enter …" at bounding box center [513, 173] width 165 height 92
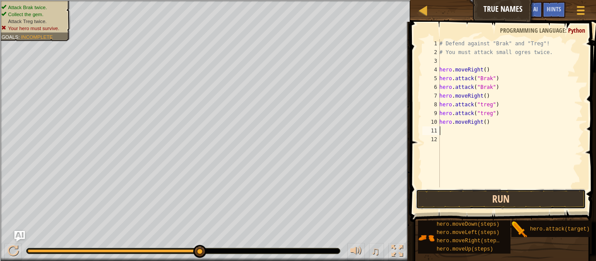
click at [493, 200] on button "Run" at bounding box center [501, 199] width 170 height 20
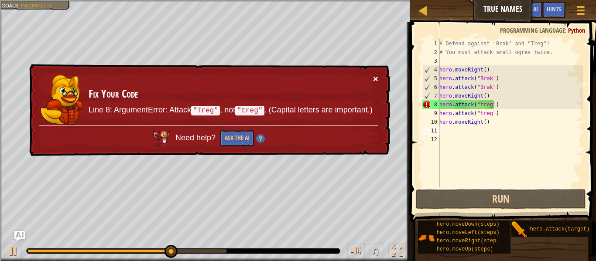
click at [376, 79] on button "×" at bounding box center [375, 78] width 5 height 9
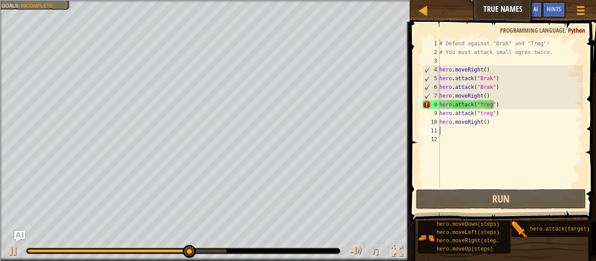
click at [478, 106] on div "# Defend against "Brak" and "Treg"! # You must attack small ogres twice. hero .…" at bounding box center [509, 122] width 145 height 166
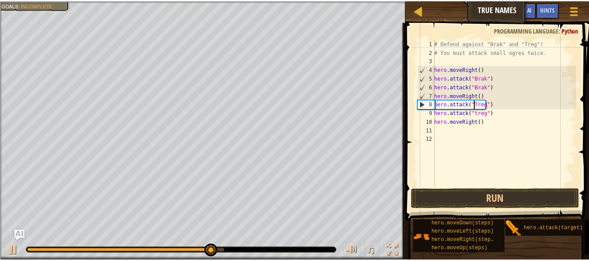
scroll to position [4, 3]
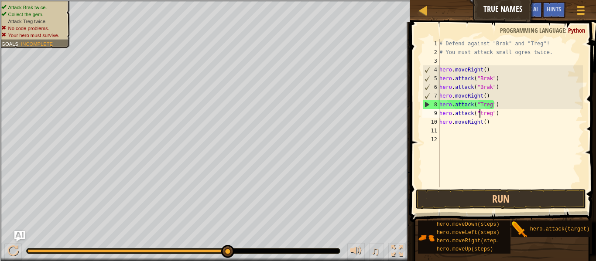
click at [478, 114] on div "# Defend against "Brak" and "Treg"! # You must attack small ogres twice. hero .…" at bounding box center [509, 122] width 145 height 166
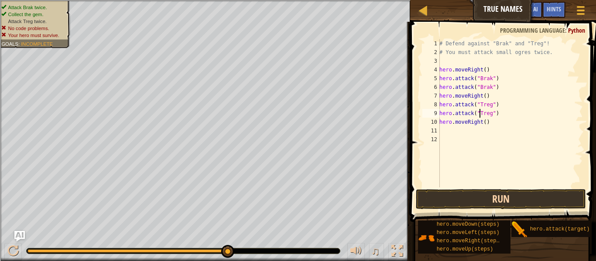
type textarea "hero.attack("Treg")"
click at [500, 202] on button "Run" at bounding box center [501, 199] width 170 height 20
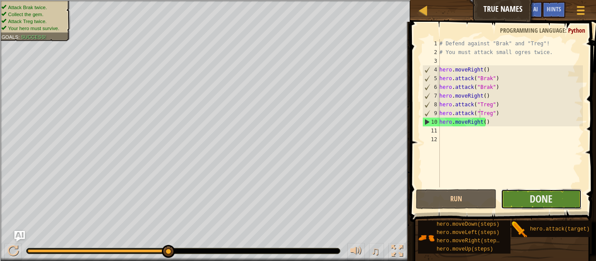
click at [509, 202] on button "Done" at bounding box center [541, 199] width 81 height 20
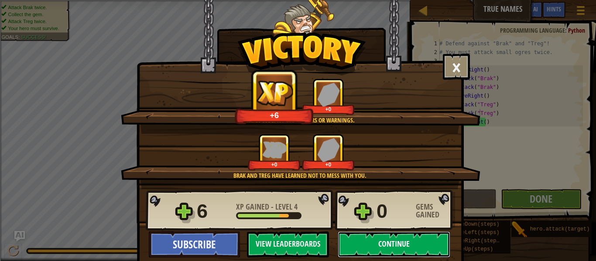
click at [419, 251] on button "Continue" at bounding box center [394, 245] width 113 height 26
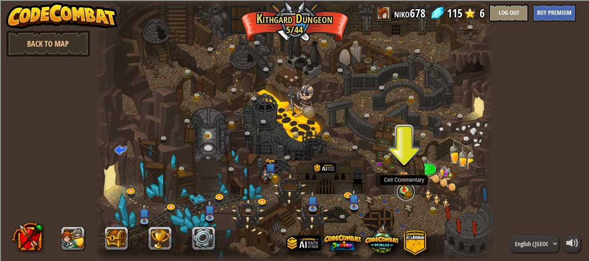
click at [405, 191] on link at bounding box center [405, 191] width 17 height 17
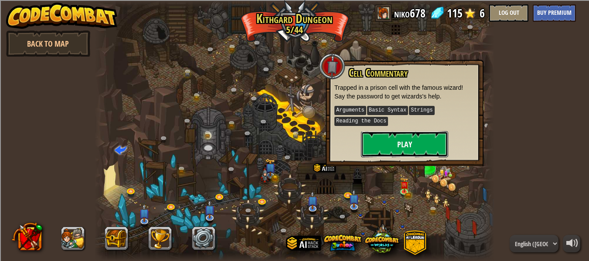
click at [381, 147] on button "Play" at bounding box center [404, 144] width 87 height 26
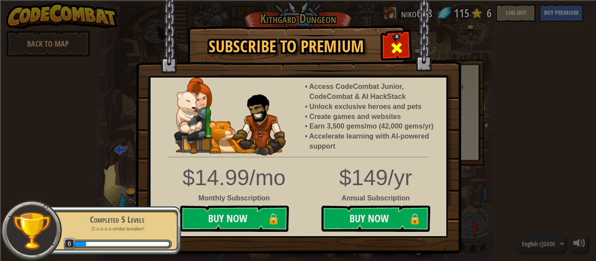
click at [397, 51] on span at bounding box center [397, 48] width 14 height 14
